Goal: Check status: Check status

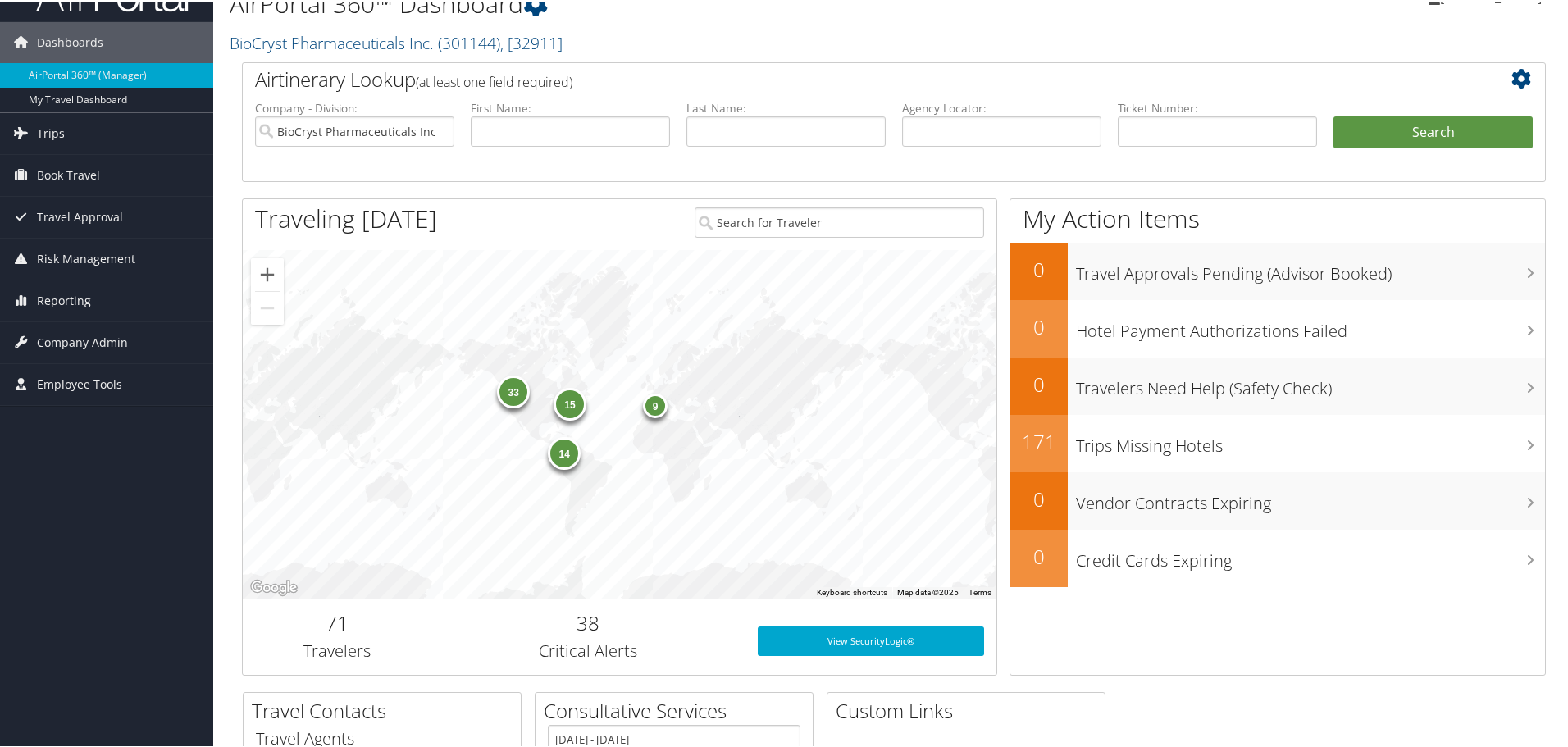
scroll to position [10, 0]
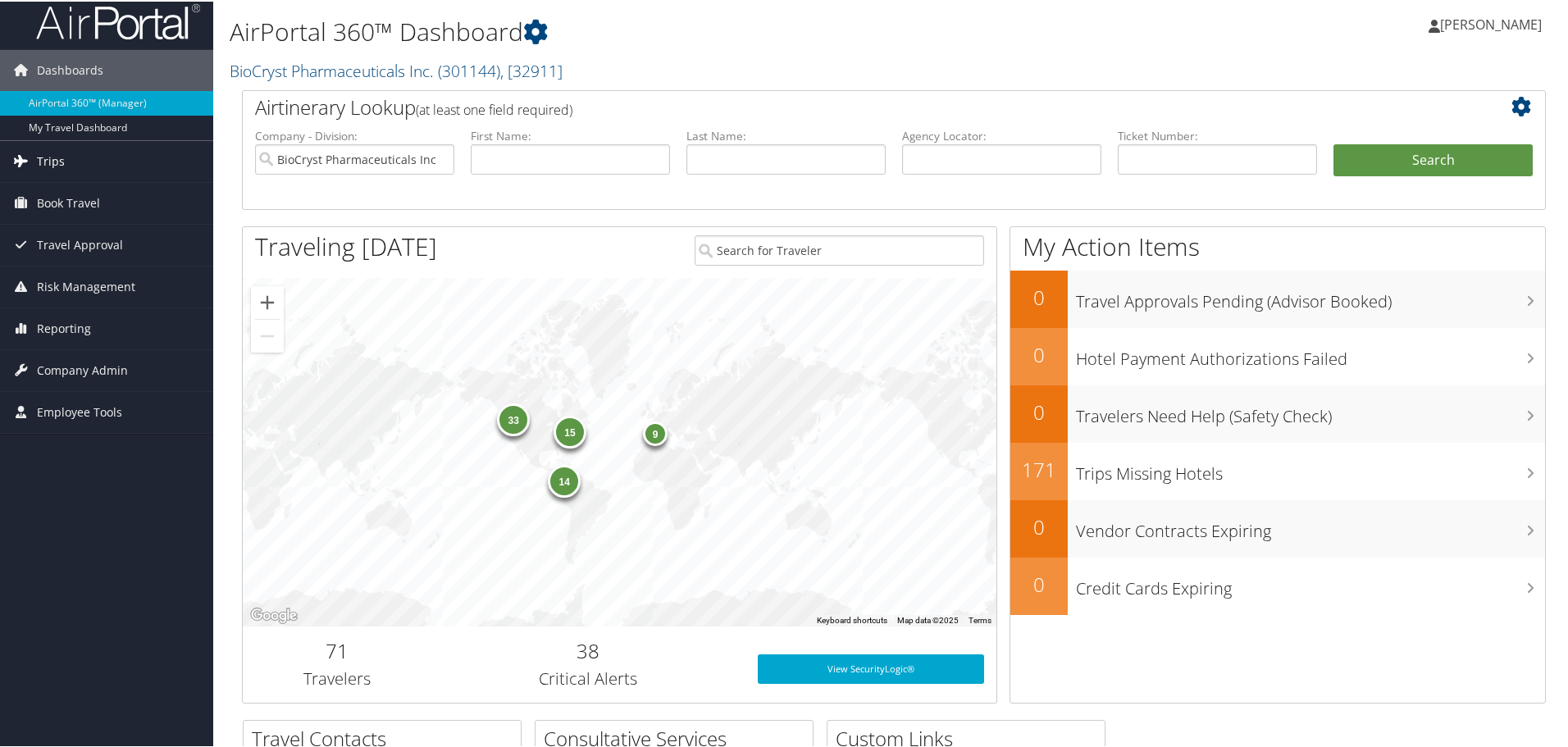
click at [41, 167] on span "Trips" at bounding box center [50, 160] width 28 height 41
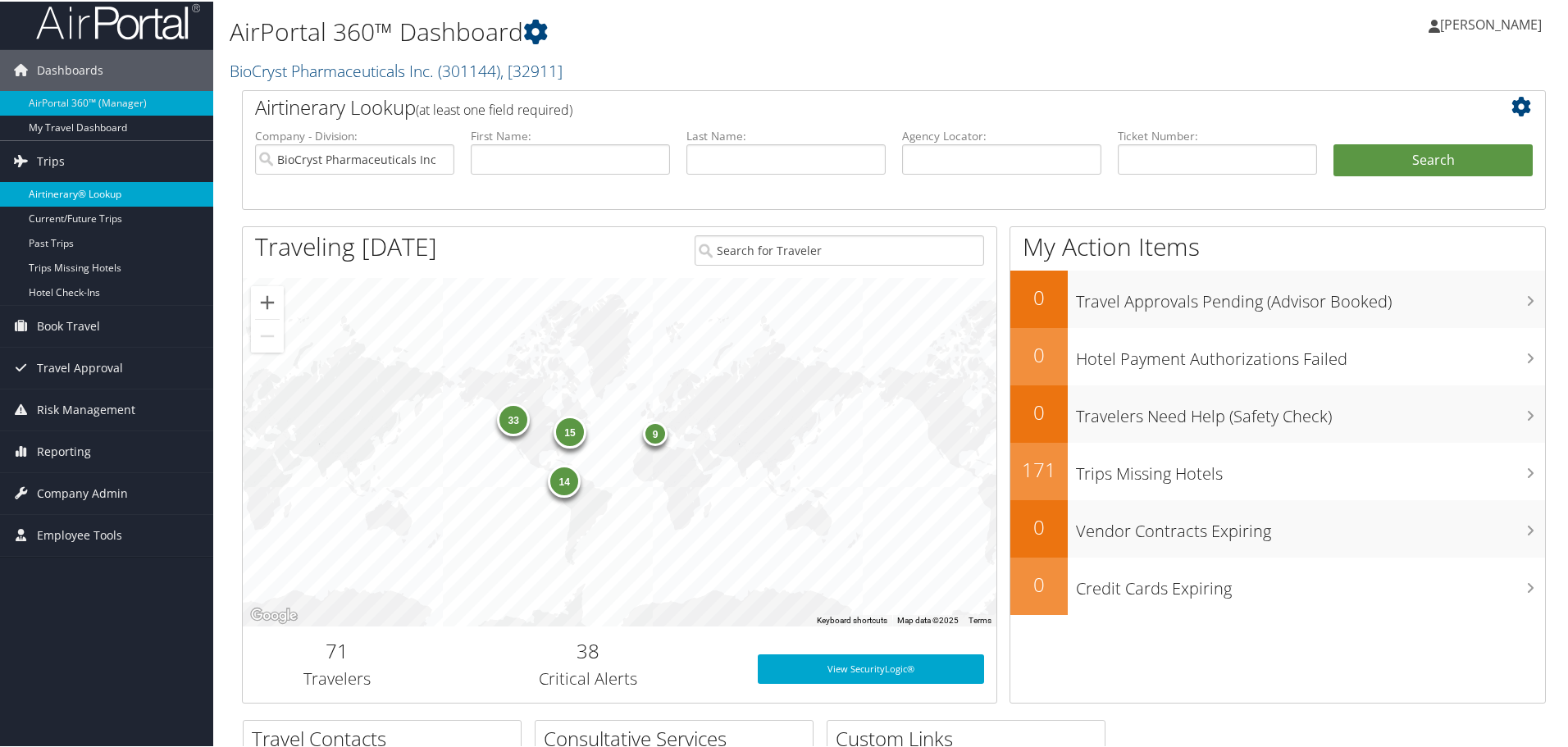
click at [54, 188] on link "Airtinerary® Lookup" at bounding box center [107, 192] width 214 height 24
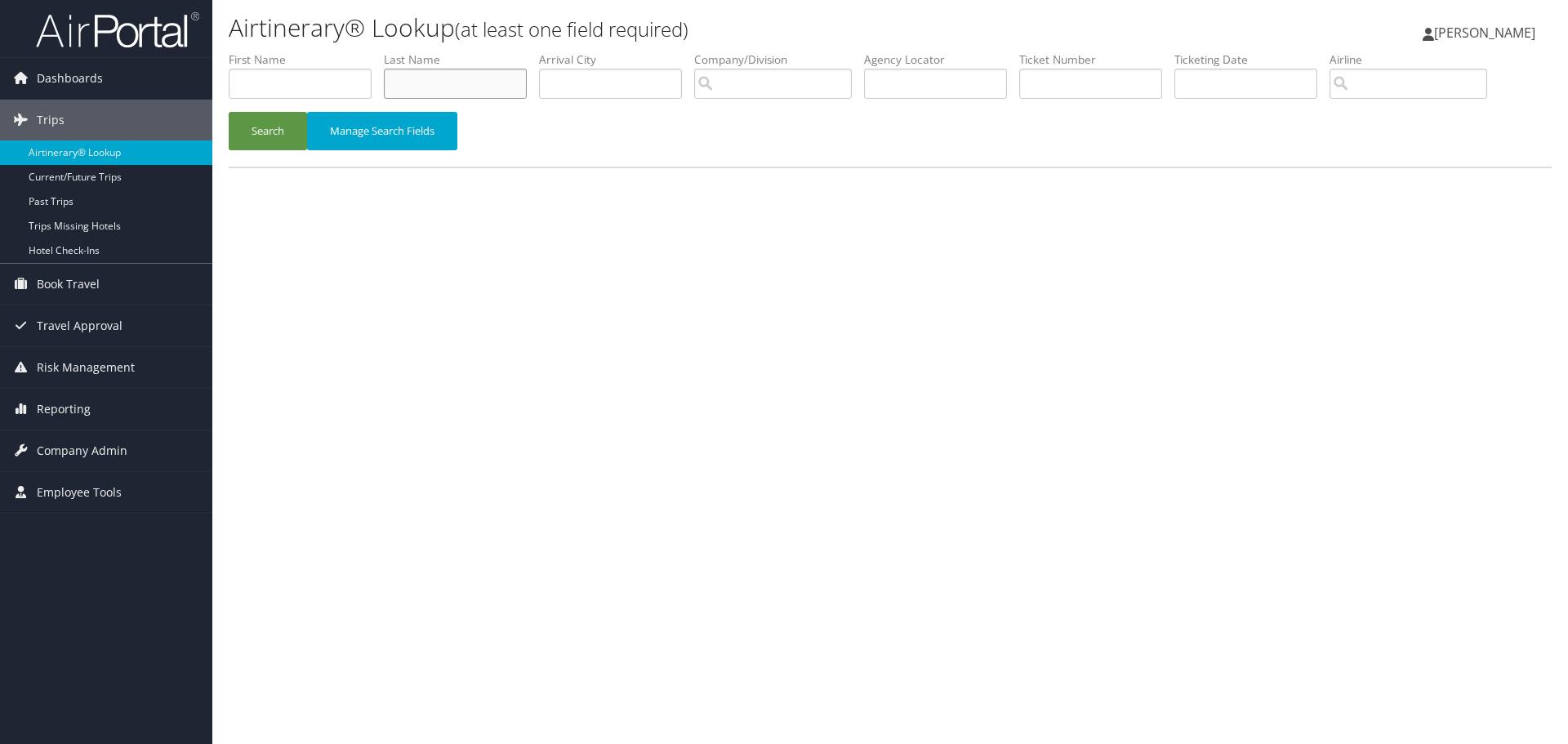
click at [420, 85] on input "text" at bounding box center [455, 84] width 143 height 30
type input "[PERSON_NAME]"
click at [229, 112] on button "Search" at bounding box center [268, 131] width 79 height 38
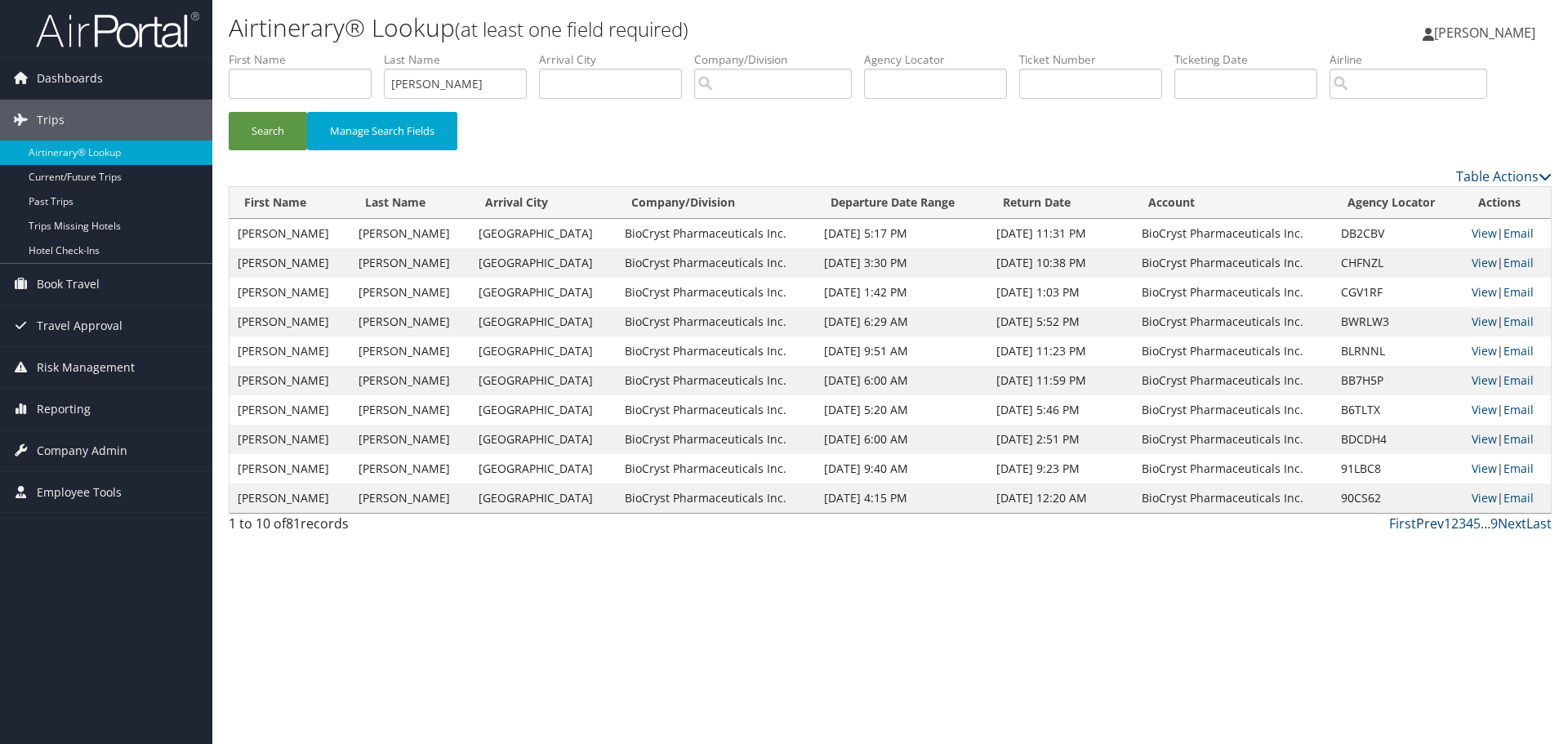
click at [1427, 525] on link "Prev" at bounding box center [1430, 523] width 28 height 18
click at [989, 270] on td "[DATE] 10:38 PM" at bounding box center [1062, 263] width 146 height 29
click at [1472, 259] on link "View" at bounding box center [1484, 262] width 25 height 16
